Goal: Task Accomplishment & Management: Manage account settings

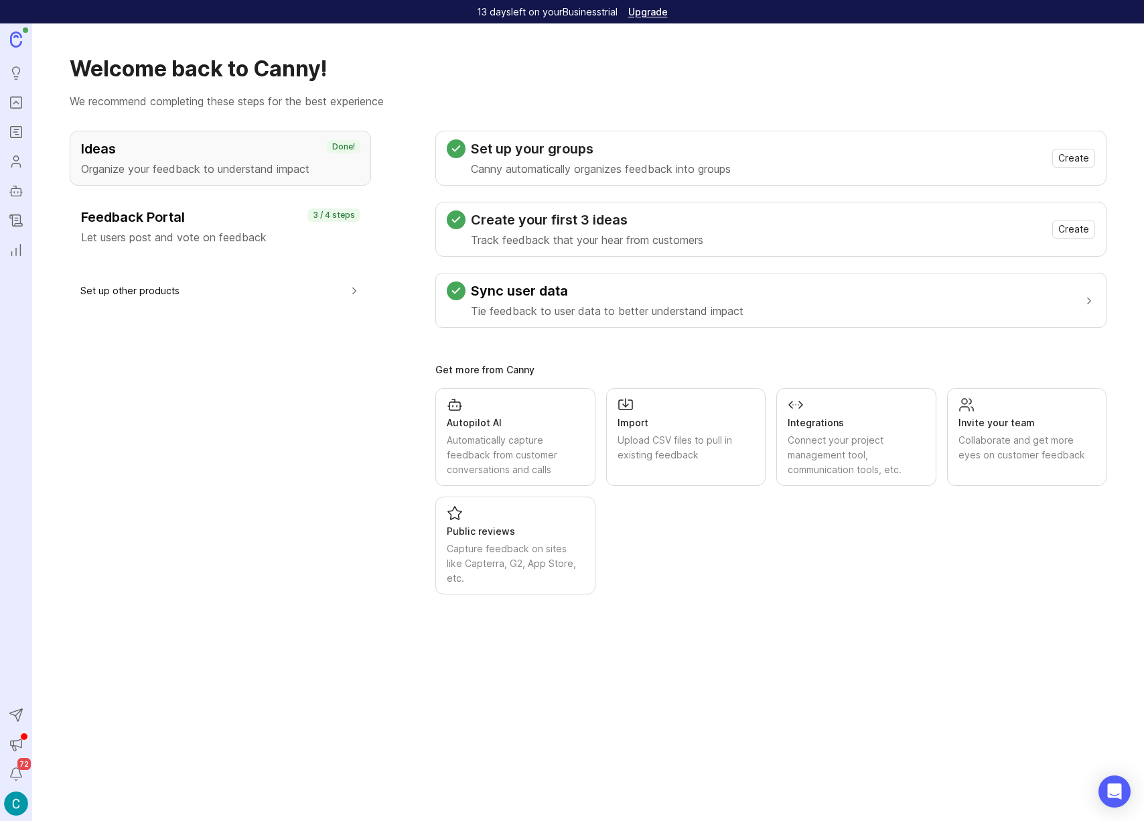
click at [16, 806] on img at bounding box center [16, 803] width 24 height 24
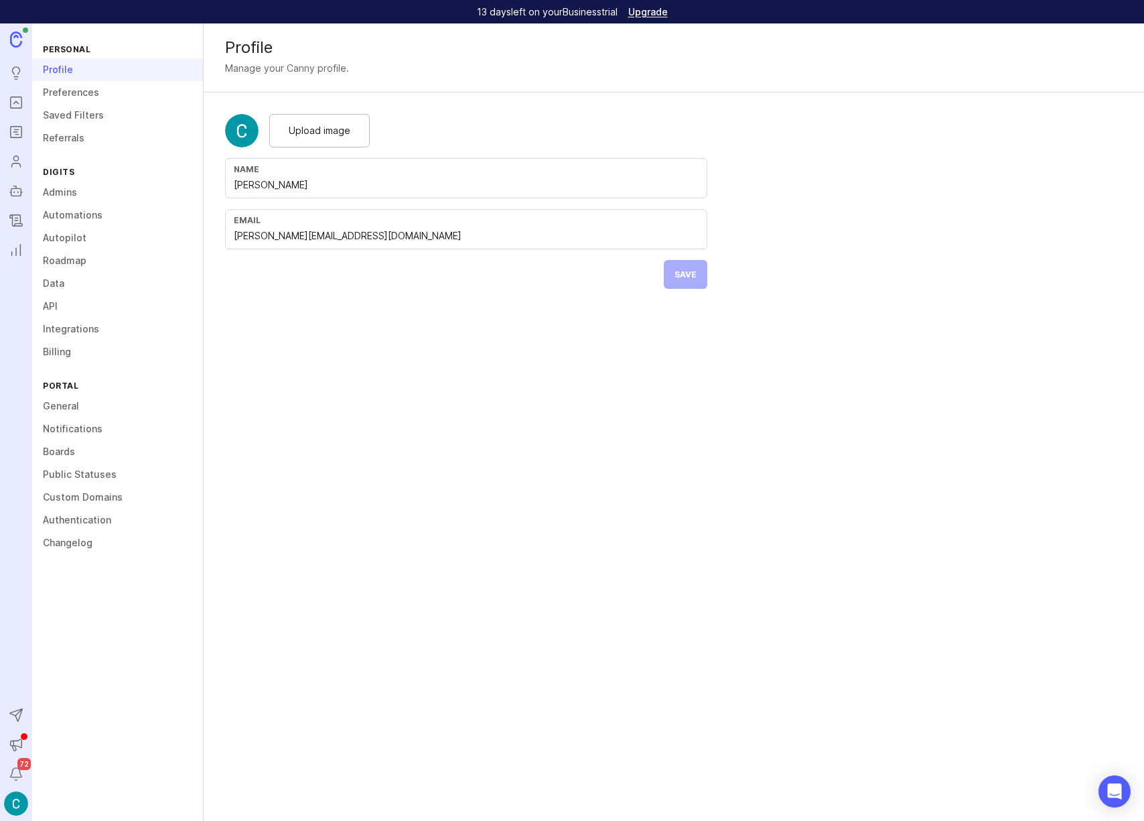
click at [53, 264] on link "Roadmap" at bounding box center [117, 260] width 171 height 23
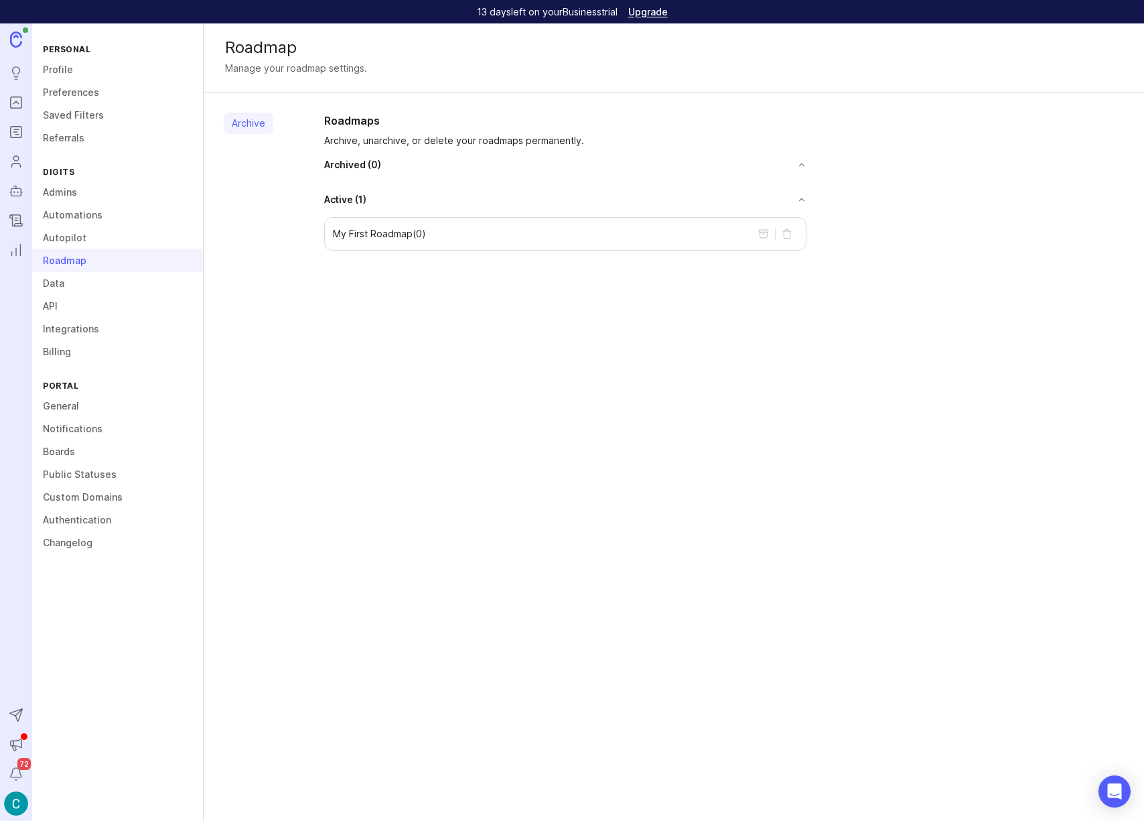
click at [60, 328] on link "Integrations" at bounding box center [117, 329] width 171 height 23
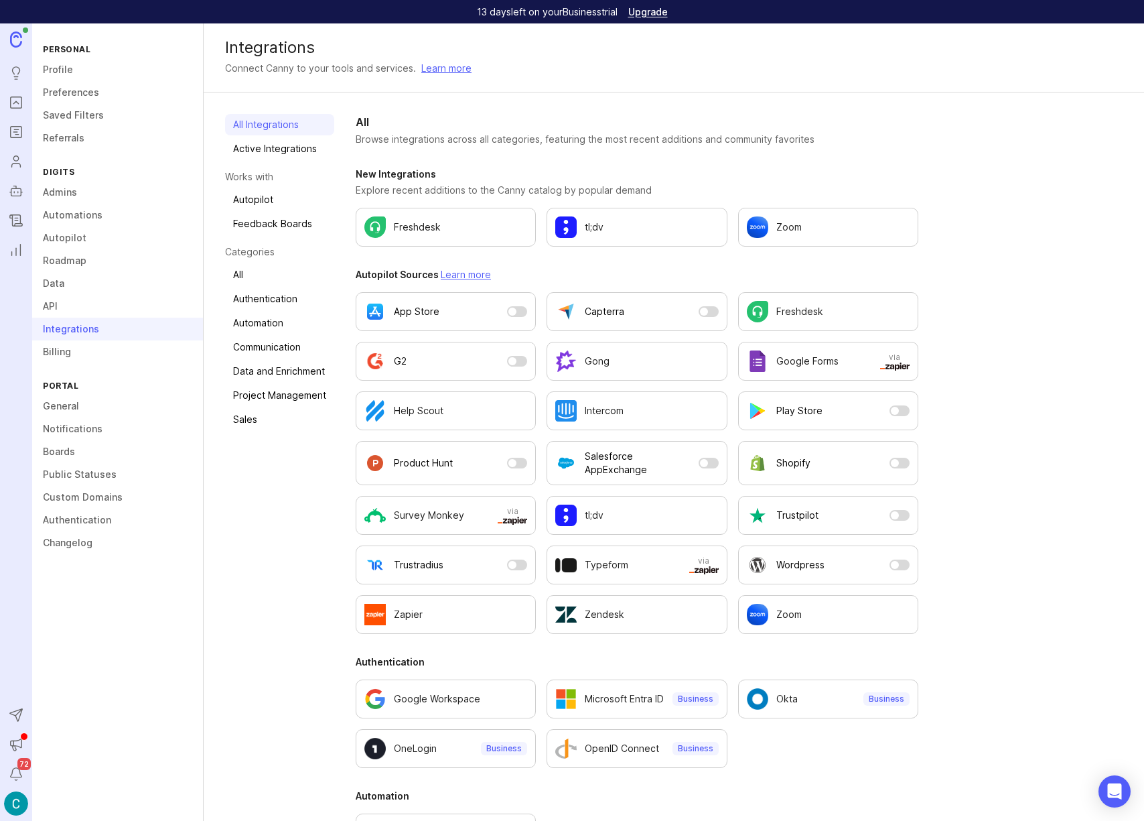
click at [56, 307] on link "API" at bounding box center [117, 306] width 171 height 23
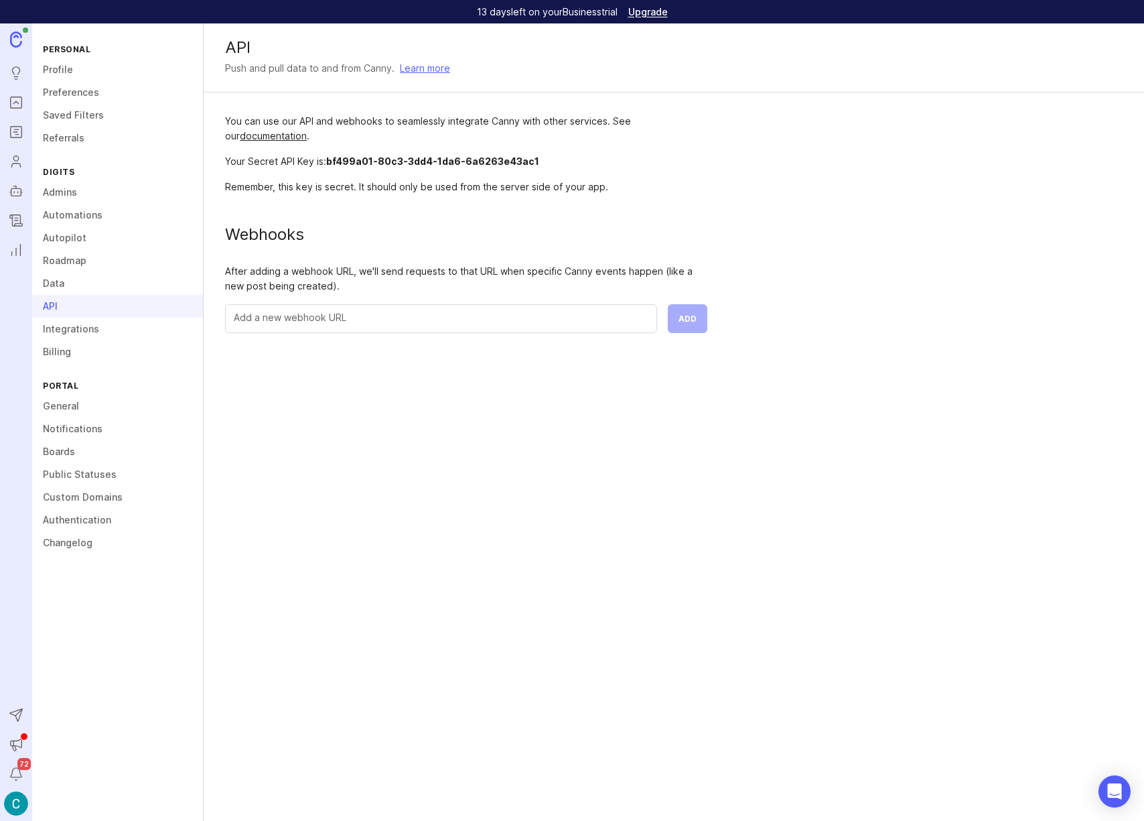
click at [57, 196] on link "Admins" at bounding box center [117, 192] width 171 height 23
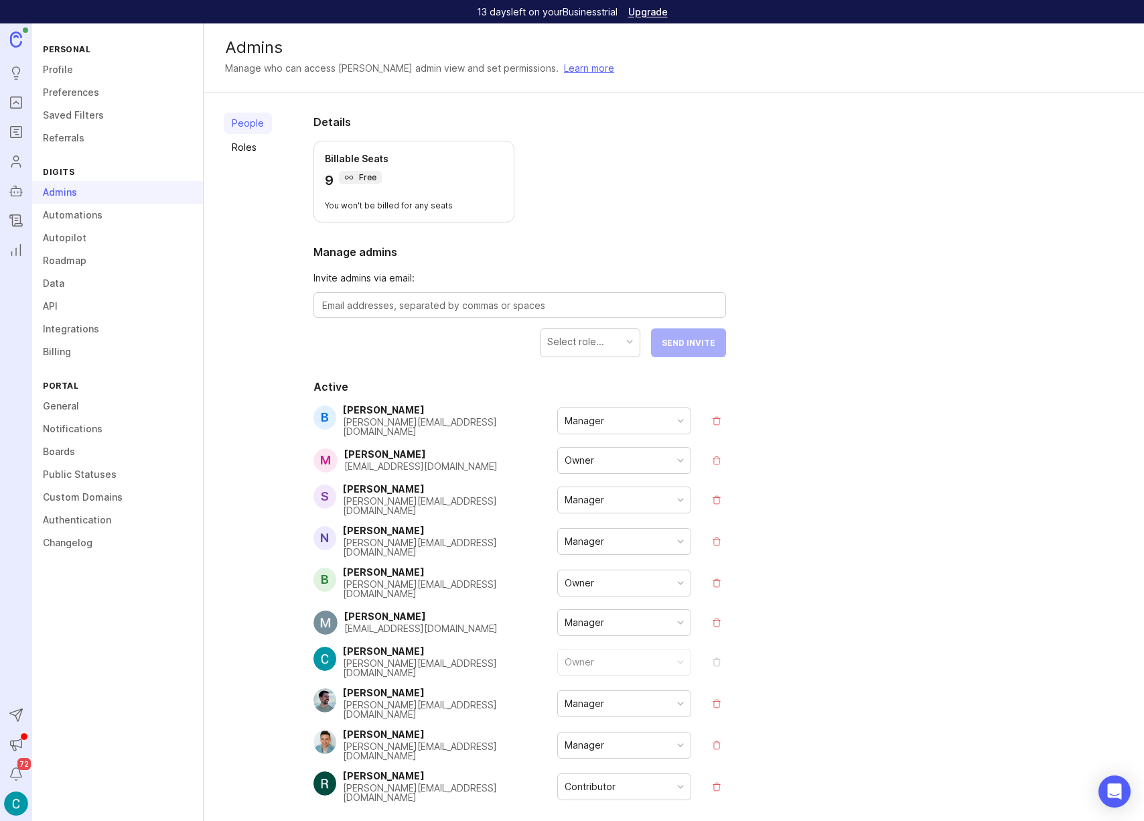
click at [79, 497] on link "Custom Domains" at bounding box center [117, 497] width 171 height 23
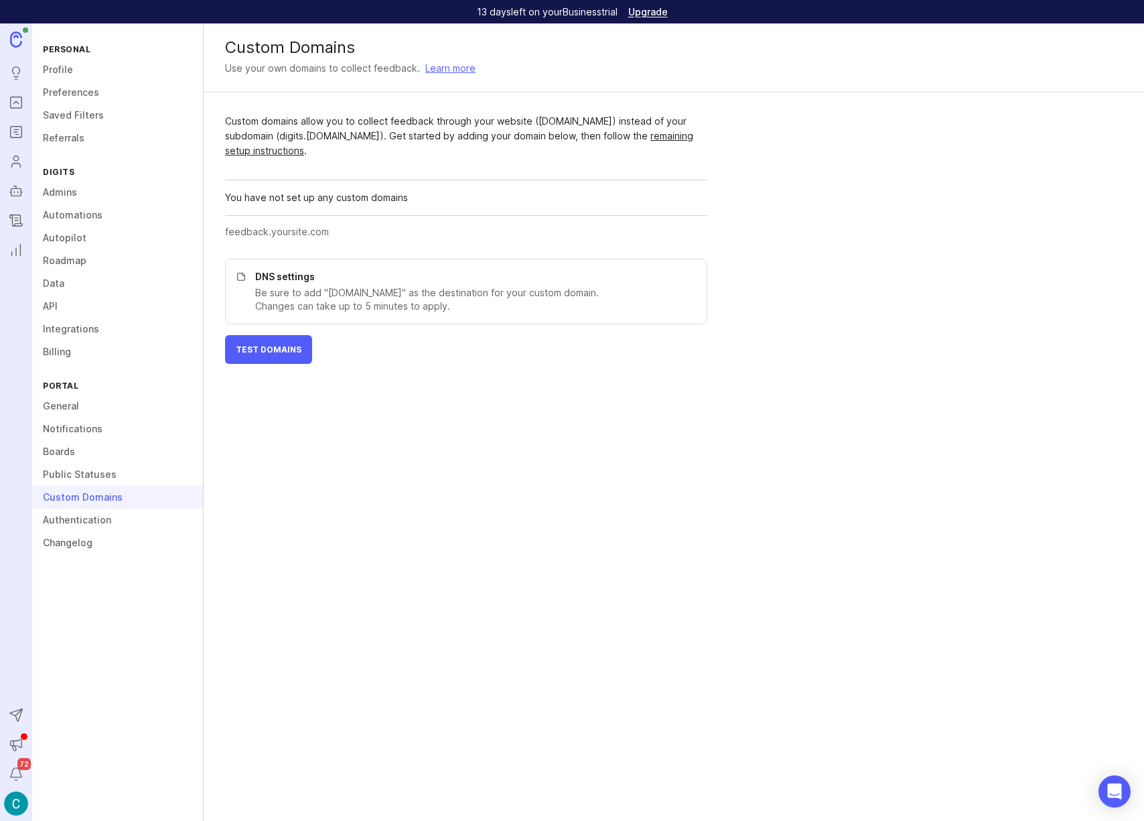
click at [439, 68] on link "Learn more" at bounding box center [450, 68] width 50 height 15
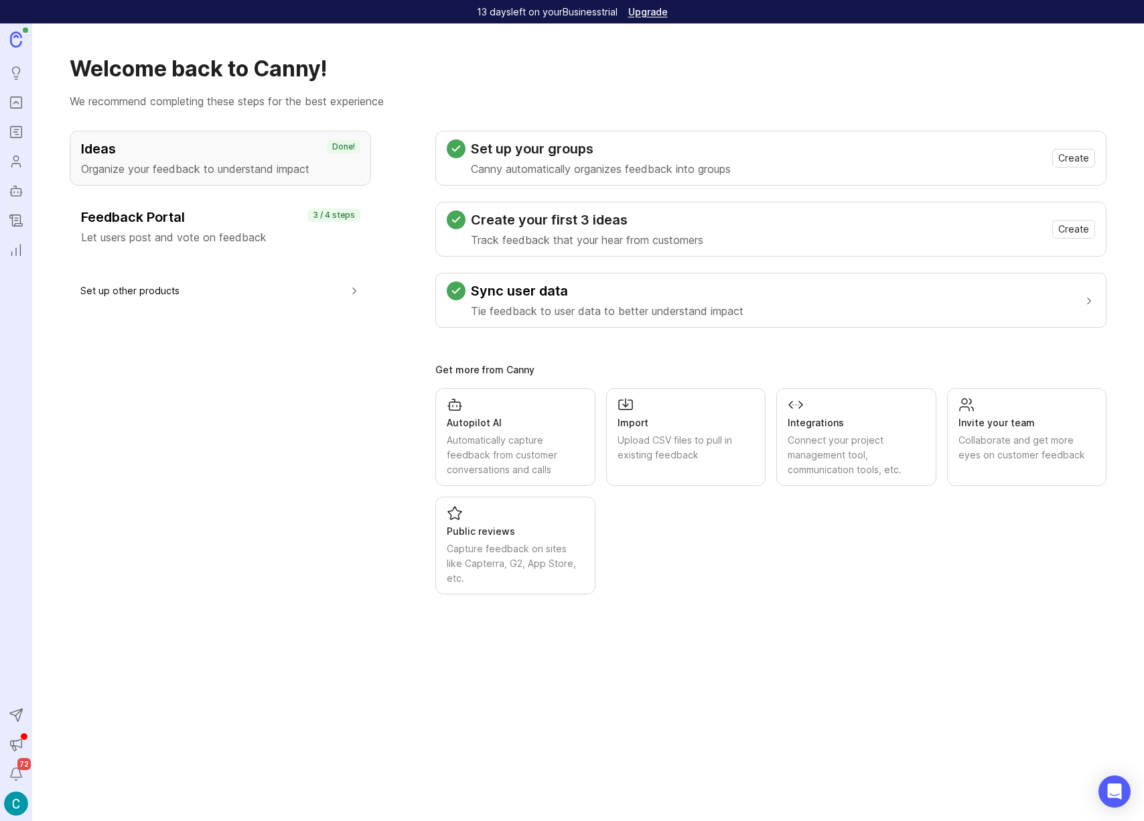
click at [17, 800] on img at bounding box center [16, 803] width 24 height 24
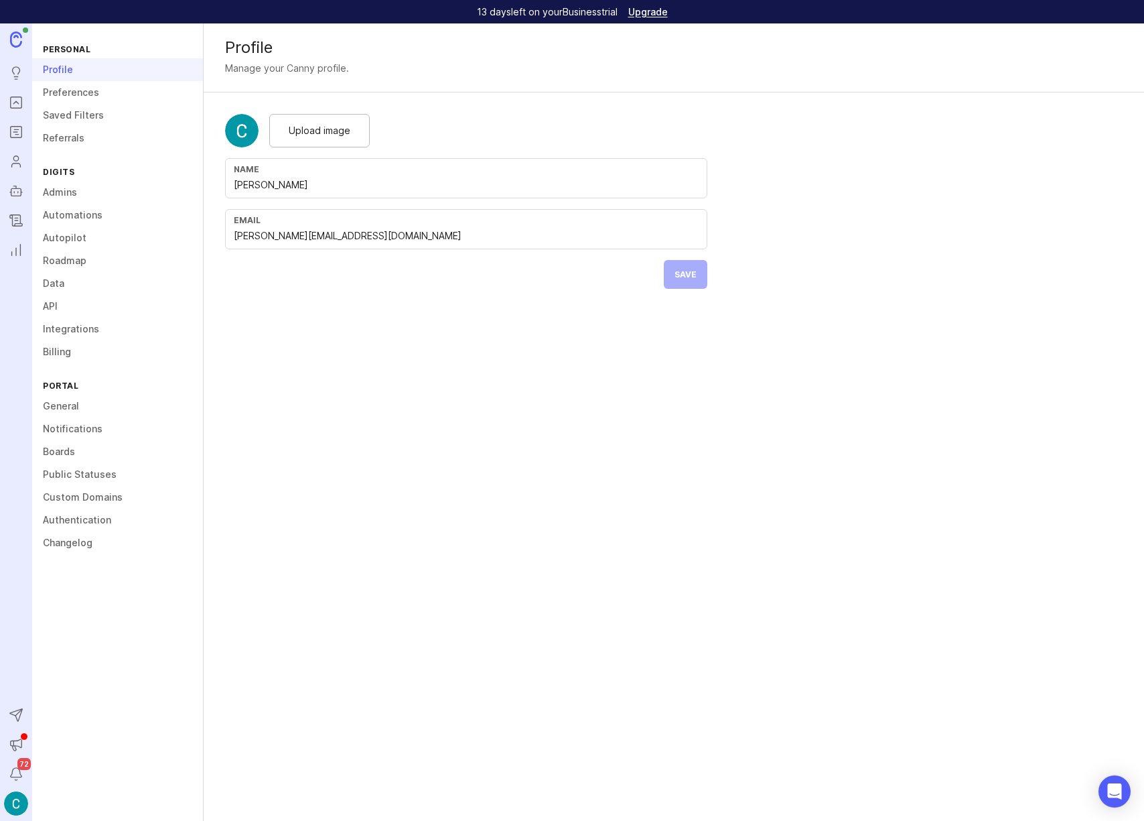
click at [67, 500] on link "Custom Domains" at bounding box center [117, 497] width 171 height 23
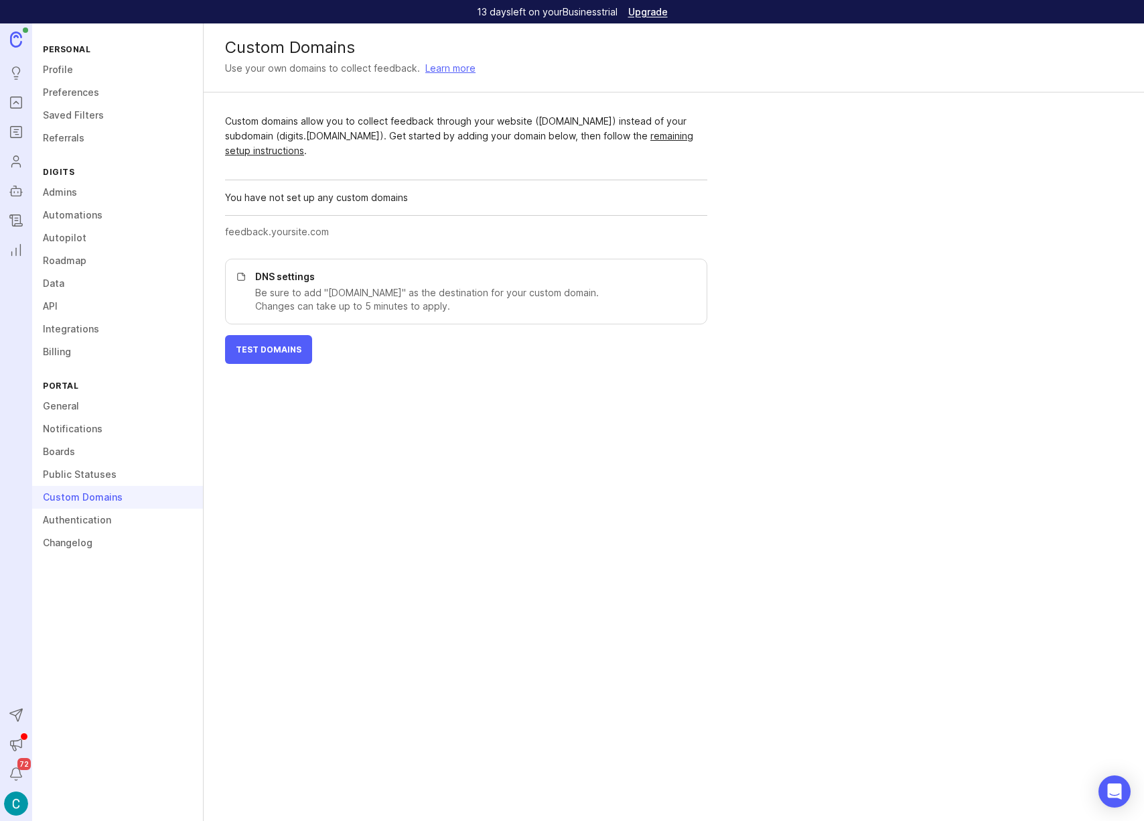
click at [266, 347] on span "Test Domains" at bounding box center [269, 349] width 66 height 10
click at [437, 69] on link "Learn more" at bounding box center [450, 68] width 50 height 15
